Goal: Check status: Check status

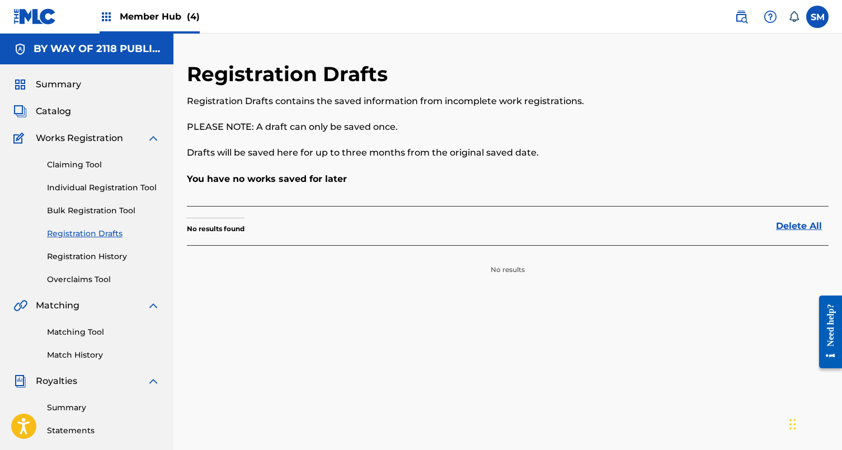
click at [140, 19] on span "Member Hub (4)" at bounding box center [160, 16] width 80 height 13
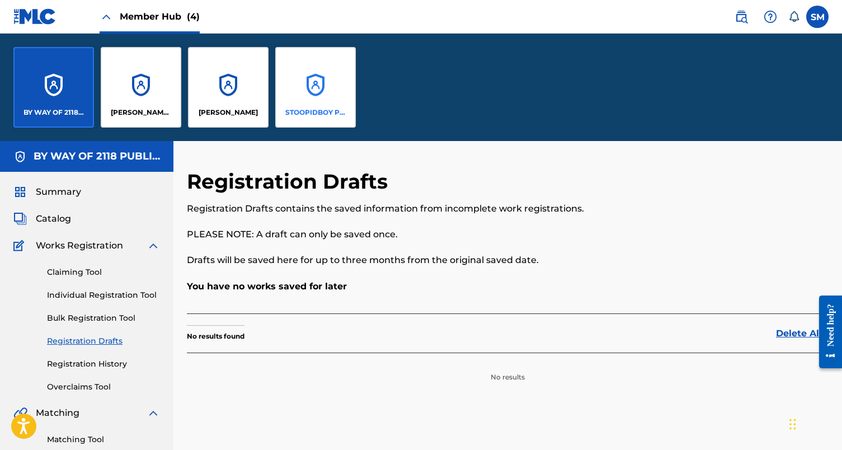
click at [319, 111] on p "STOOPIDBOY PUBLISHING" at bounding box center [315, 112] width 61 height 10
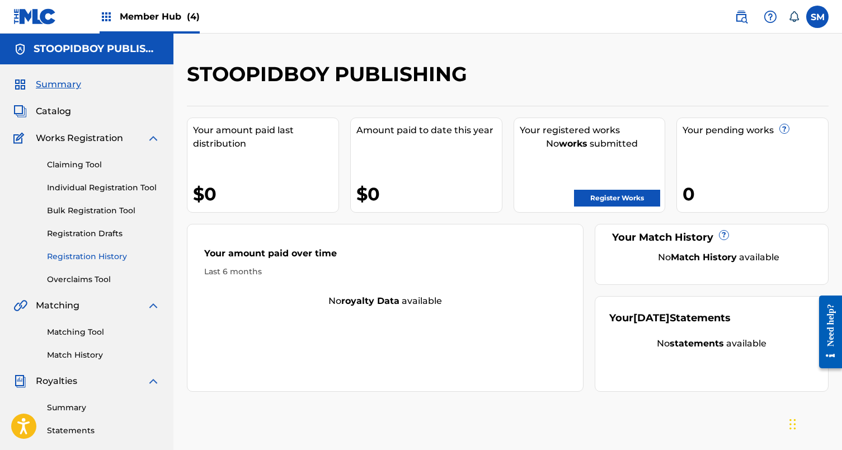
click at [101, 260] on link "Registration History" at bounding box center [103, 256] width 113 height 12
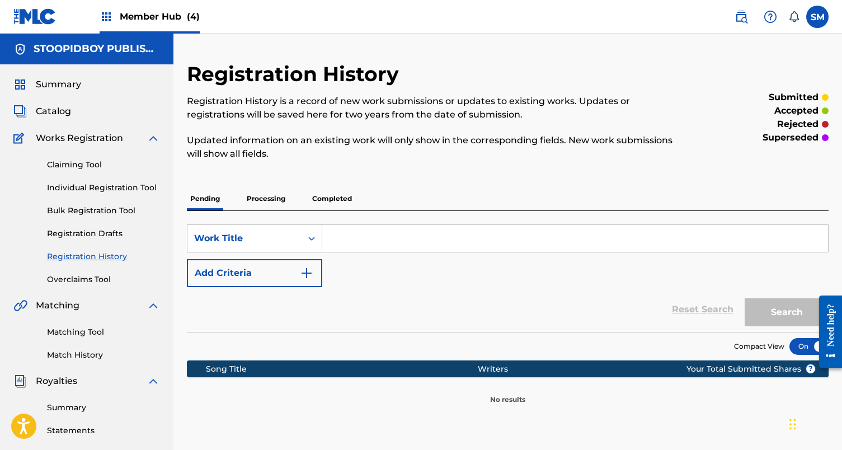
click at [272, 199] on p "Processing" at bounding box center [265, 198] width 45 height 23
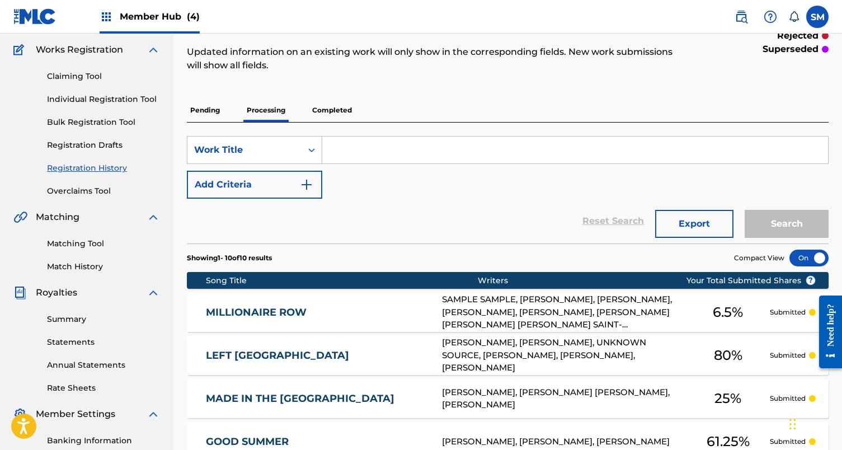
scroll to position [43, 0]
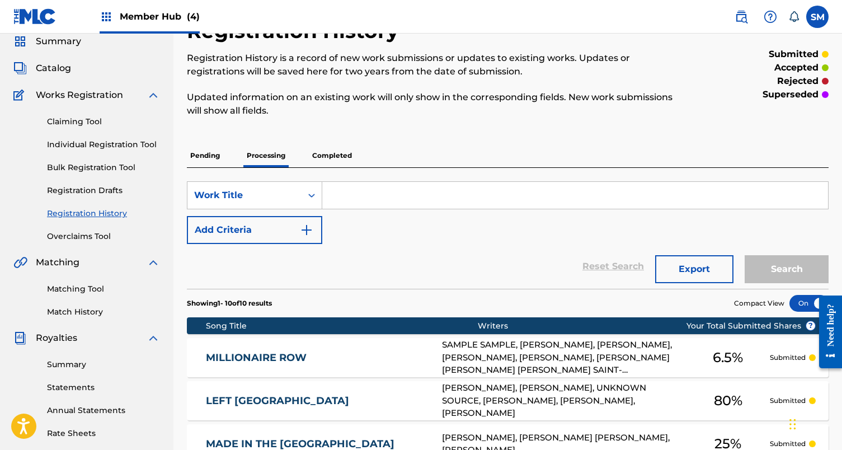
click at [342, 156] on p "Completed" at bounding box center [332, 155] width 46 height 23
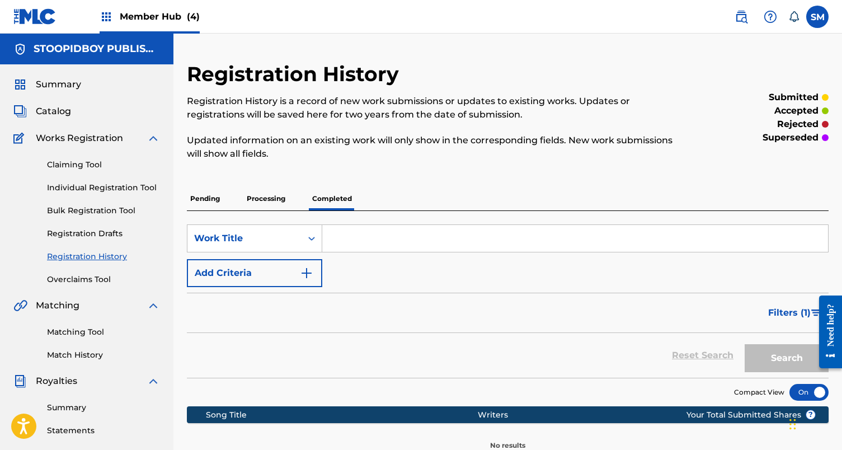
click at [265, 198] on p "Processing" at bounding box center [265, 198] width 45 height 23
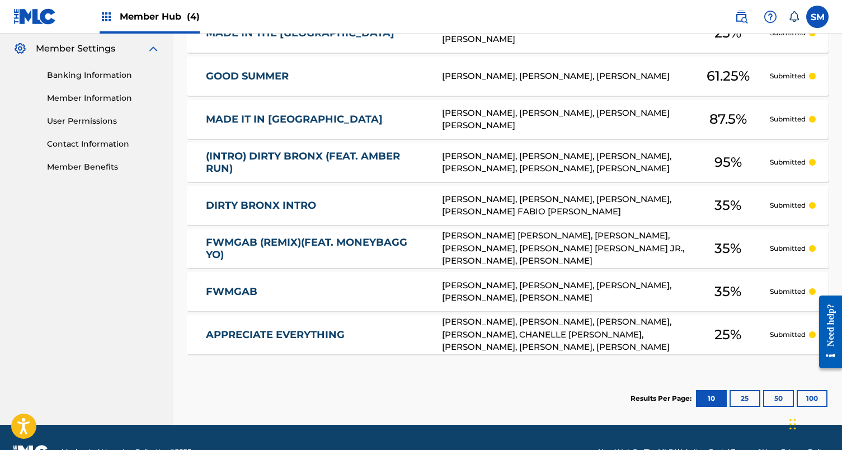
scroll to position [446, 0]
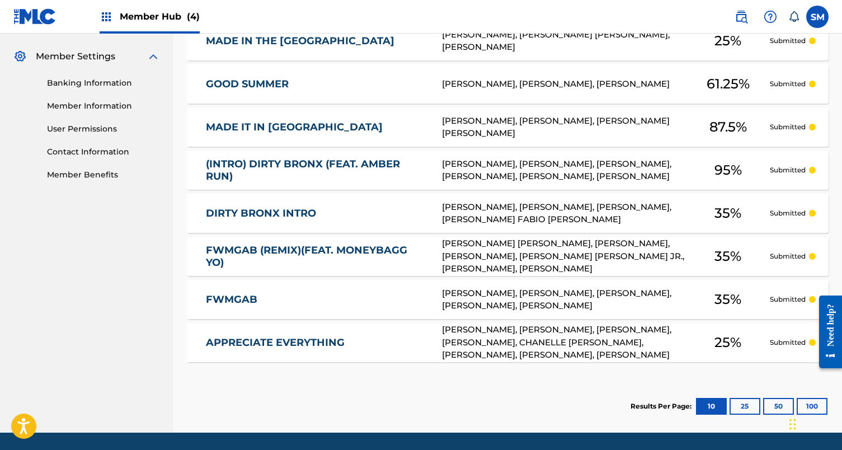
click at [285, 46] on link "MADE IN THE [GEOGRAPHIC_DATA]" at bounding box center [316, 41] width 221 height 13
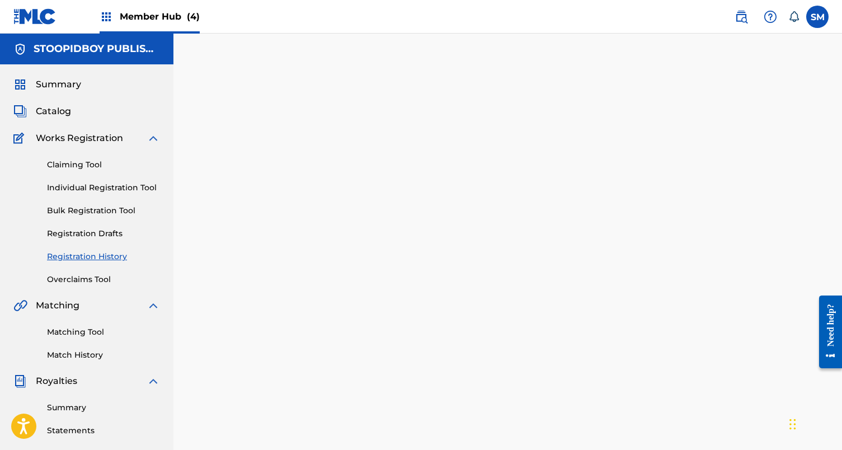
click at [285, 46] on div at bounding box center [507, 337] width 668 height 606
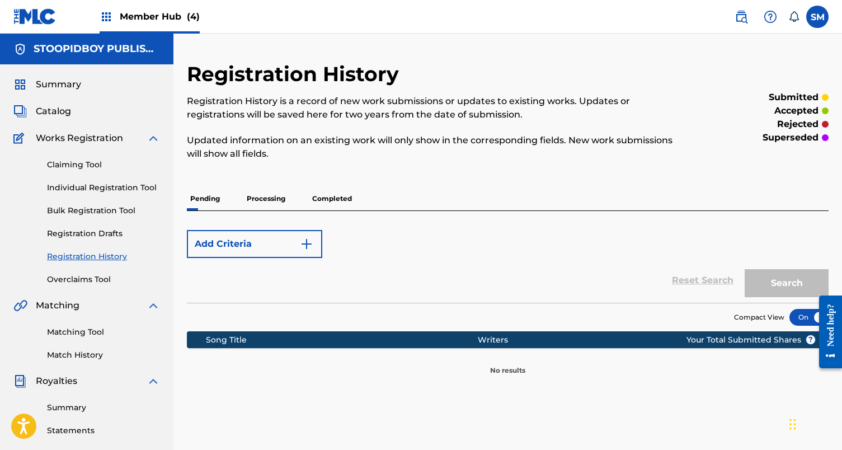
scroll to position [244, 0]
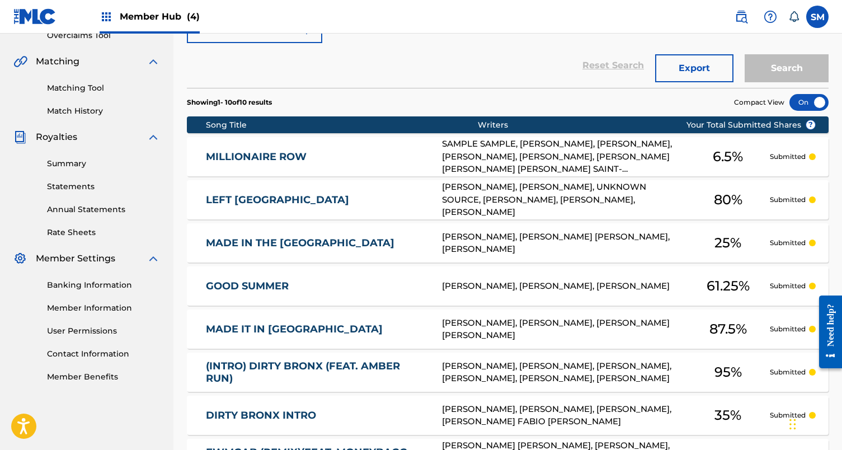
click at [814, 102] on div at bounding box center [808, 102] width 39 height 17
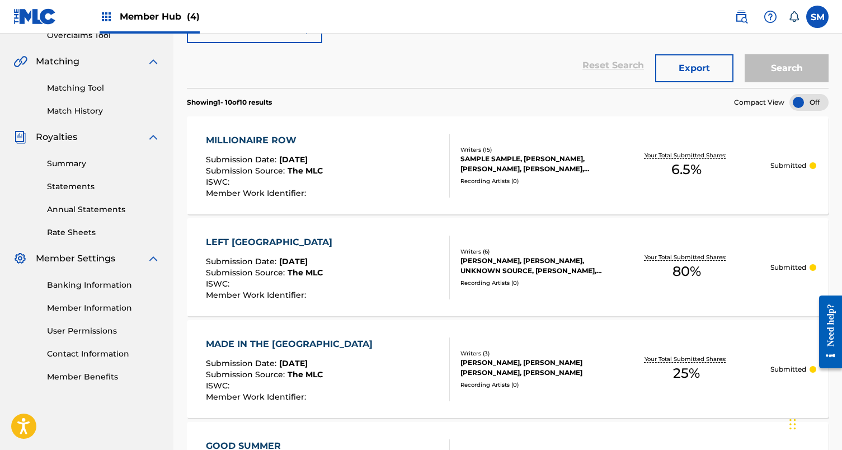
click at [372, 201] on div "MILLIONAIRE ROW Submission Date : [DATE] Submission Source : The MLC ISWC : Mem…" at bounding box center [507, 165] width 641 height 98
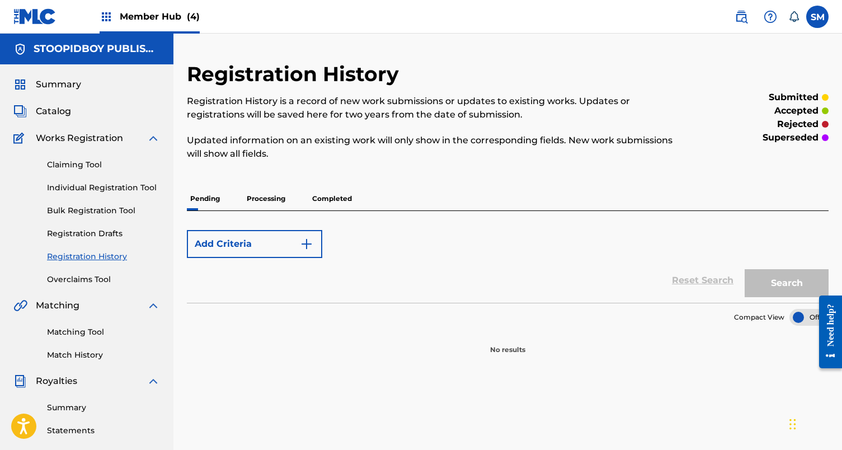
scroll to position [244, 0]
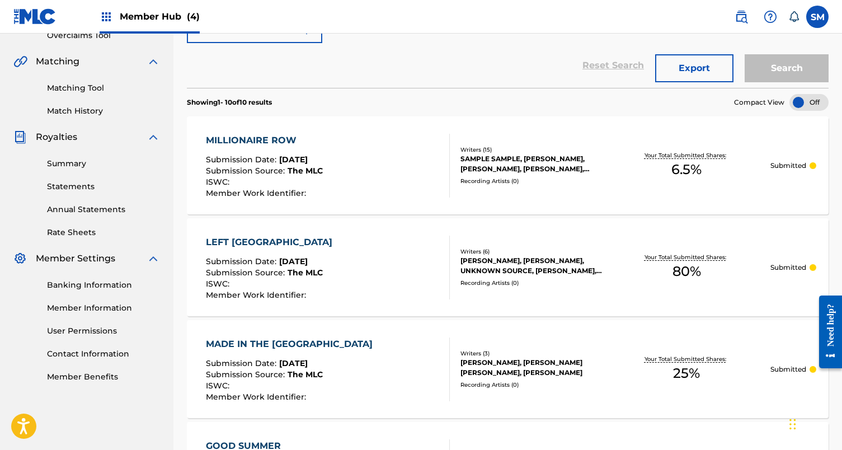
click at [799, 102] on div at bounding box center [808, 102] width 39 height 17
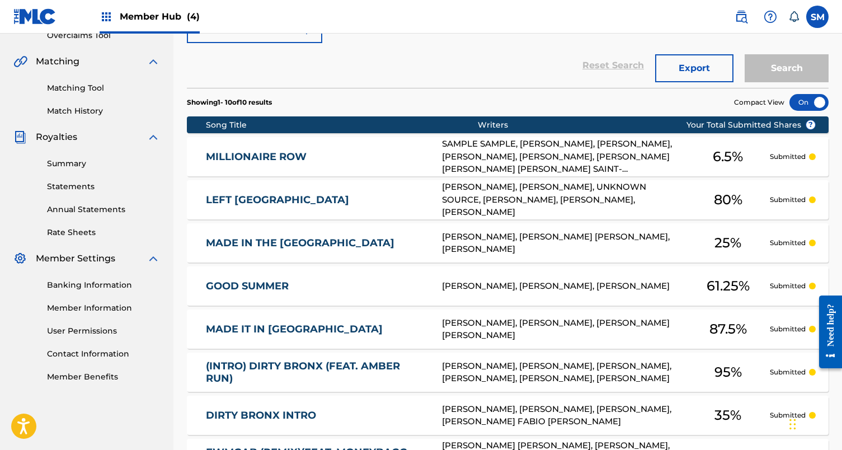
click at [824, 102] on div at bounding box center [808, 102] width 39 height 17
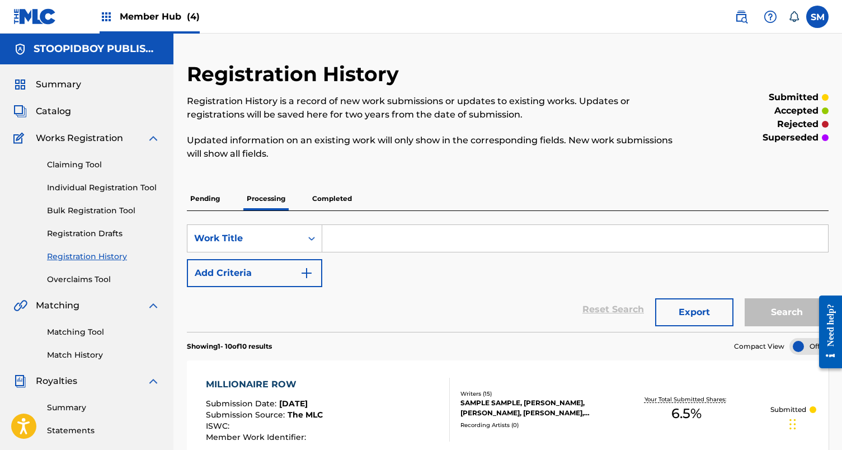
scroll to position [0, 0]
click at [788, 344] on div "Compact View" at bounding box center [781, 346] width 94 height 17
